Goal: Task Accomplishment & Management: Use online tool/utility

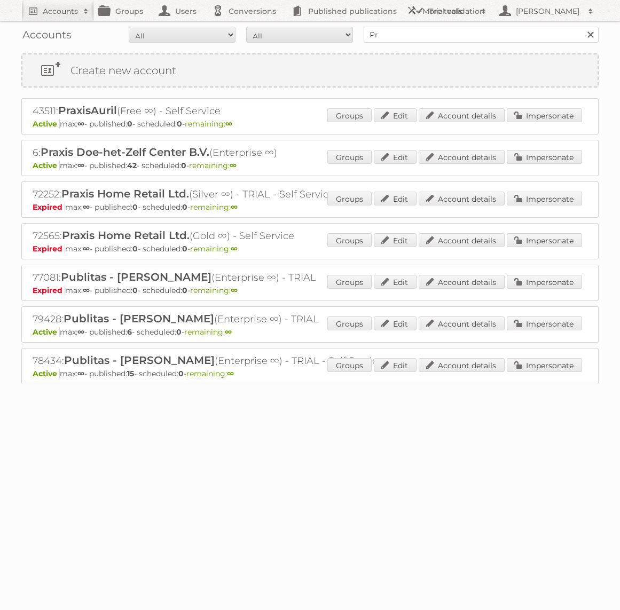
type input "P"
type input "GAMMA"
click at [582, 27] on input "Search" at bounding box center [590, 35] width 16 height 16
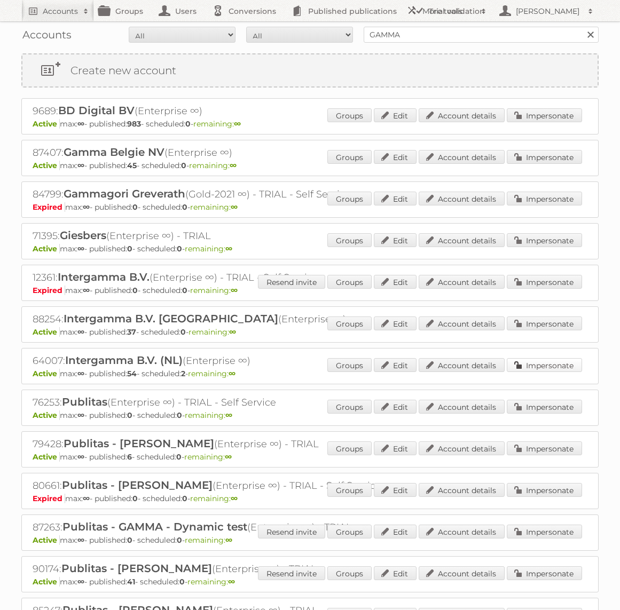
click at [534, 358] on link "Impersonate" at bounding box center [544, 365] width 75 height 14
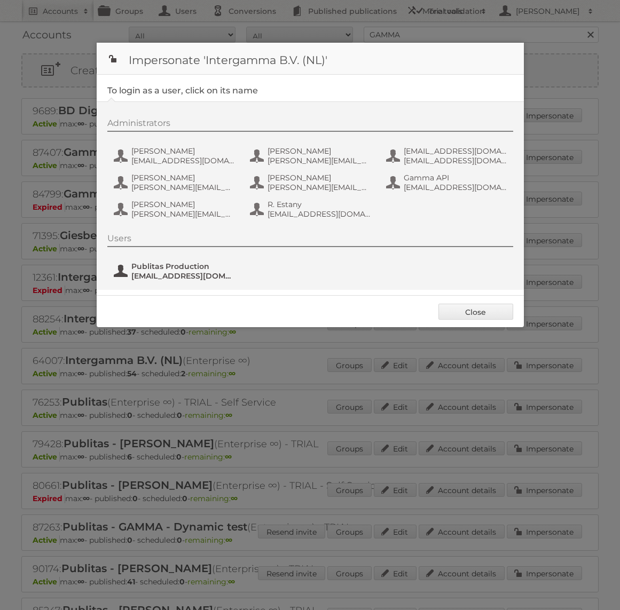
click at [216, 275] on span "fs+gamma@publitas.com" at bounding box center [183, 276] width 104 height 10
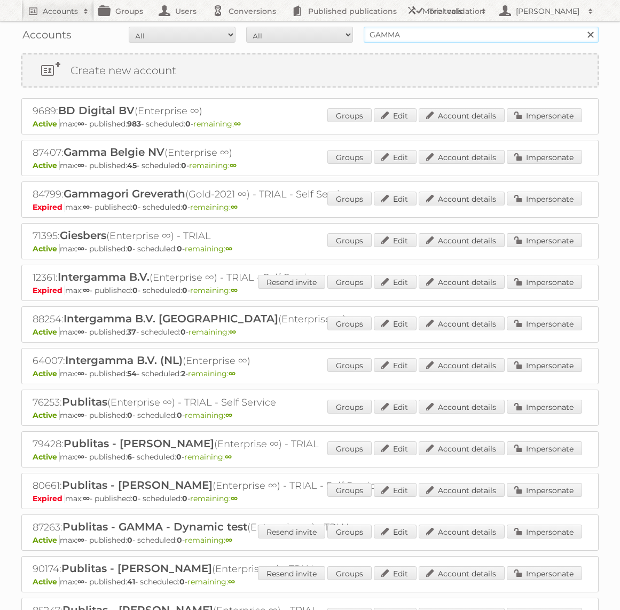
click at [405, 36] on input "GAMMA" at bounding box center [480, 35] width 235 height 16
type input "bauhaus"
click at [582, 27] on input "Search" at bounding box center [590, 35] width 16 height 16
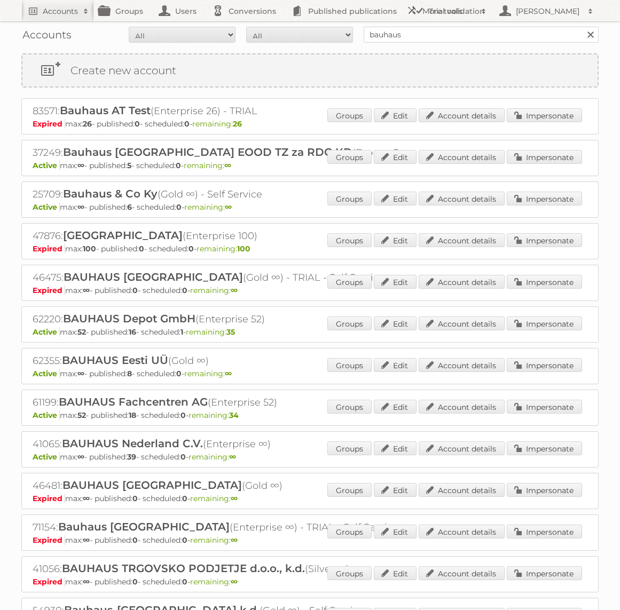
click at [538, 453] on div "Groups Edit Account details Impersonate" at bounding box center [454, 449] width 255 height 16
click at [538, 449] on link "Impersonate" at bounding box center [544, 448] width 75 height 14
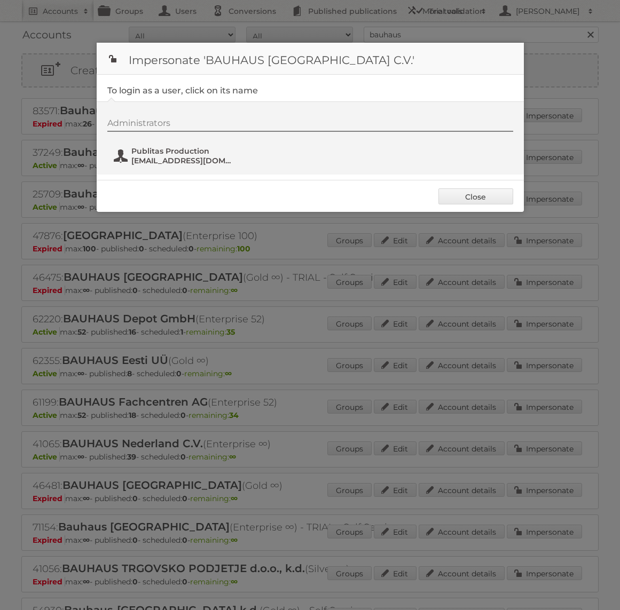
click at [173, 154] on span "Publitas Production" at bounding box center [183, 151] width 104 height 10
